Goal: Information Seeking & Learning: Find specific page/section

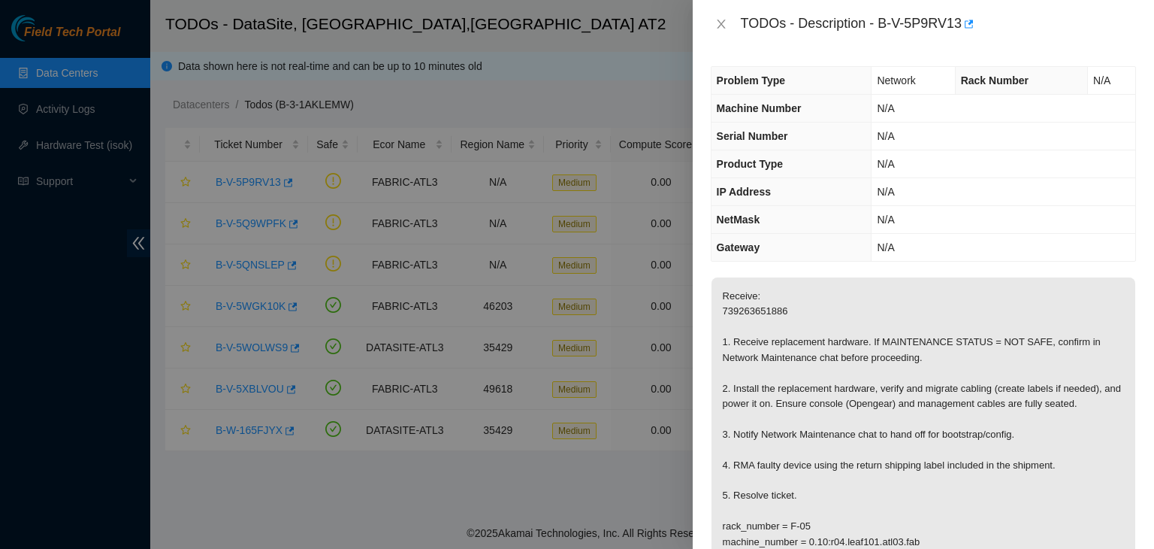
scroll to position [150, 0]
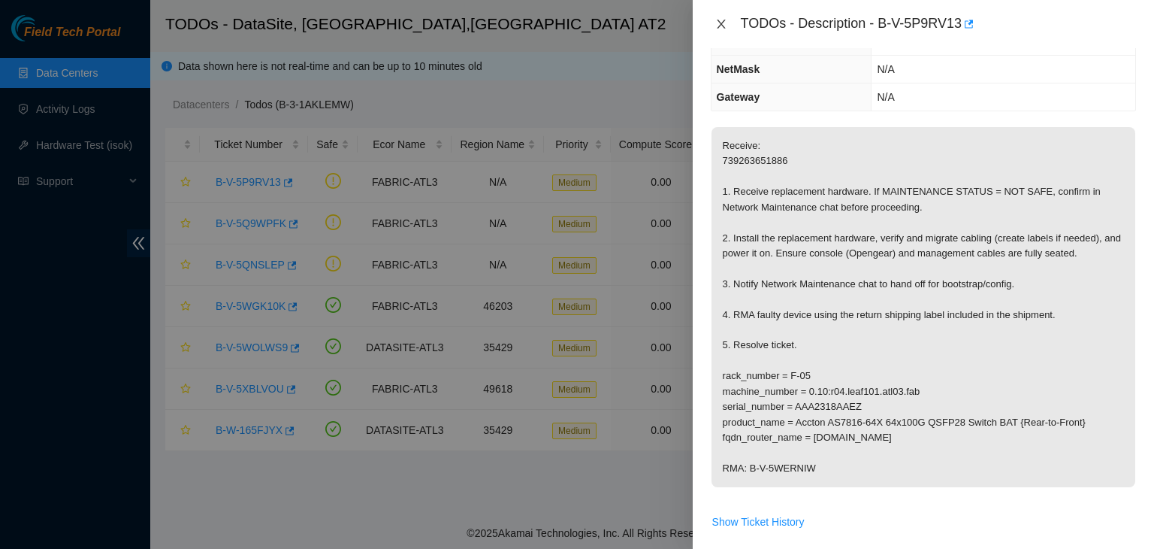
click at [721, 25] on icon "close" at bounding box center [722, 24] width 12 height 12
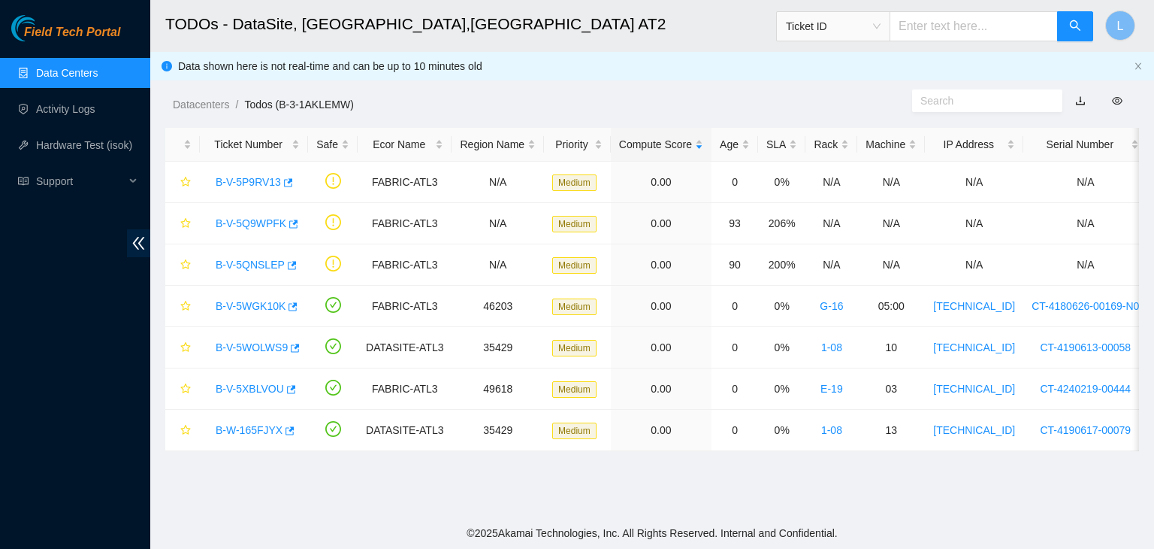
scroll to position [199, 0]
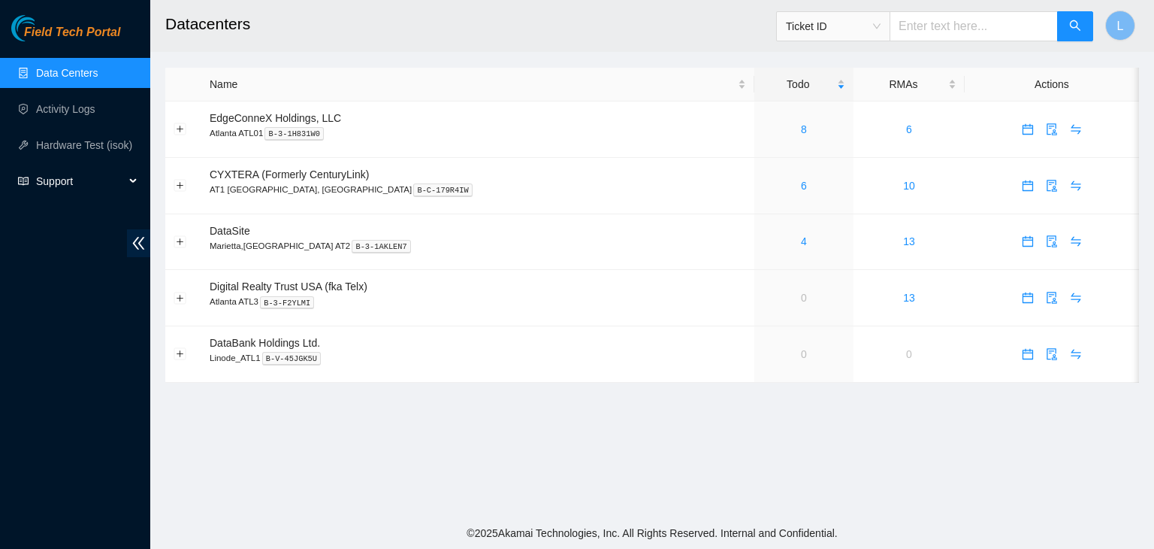
click at [70, 180] on span "Support" at bounding box center [80, 181] width 89 height 30
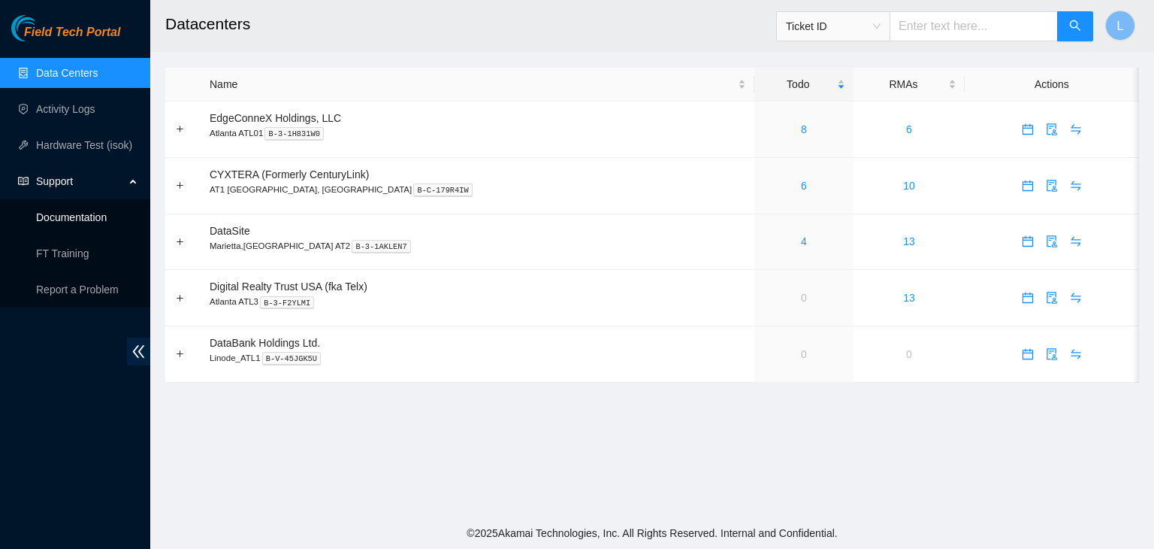
click at [80, 221] on link "Documentation" at bounding box center [71, 217] width 71 height 12
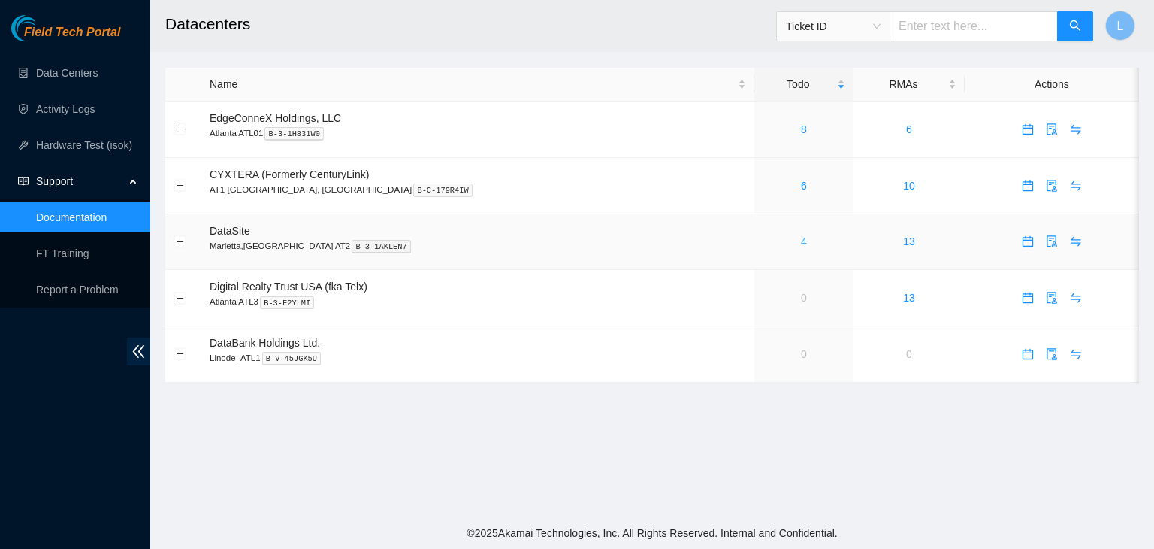
click at [801, 244] on link "4" at bounding box center [804, 241] width 6 height 12
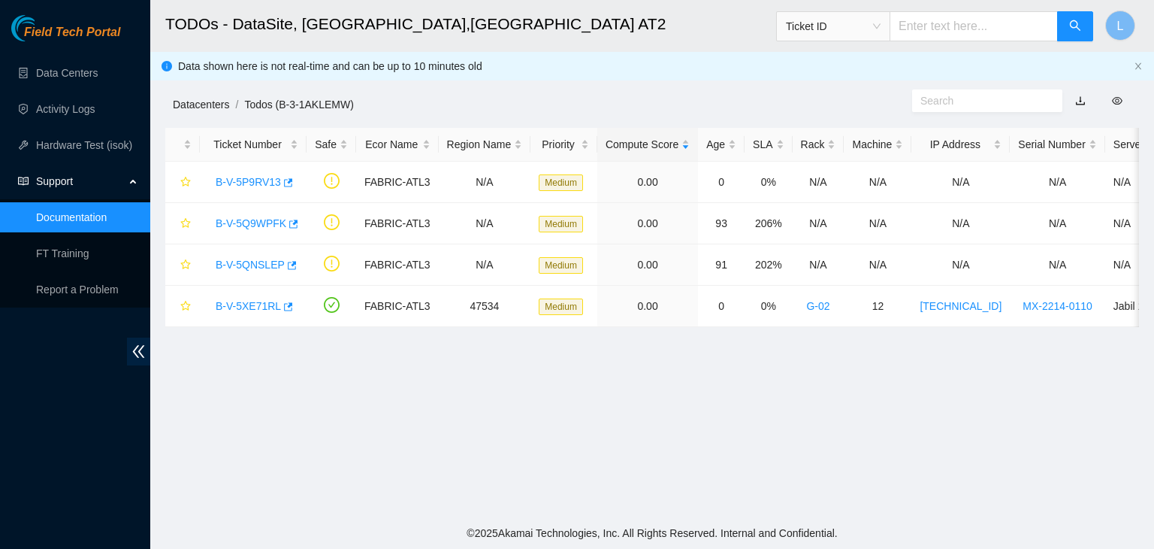
click at [198, 103] on link "Datacenters" at bounding box center [201, 104] width 56 height 12
